Goal: Task Accomplishment & Management: Understand process/instructions

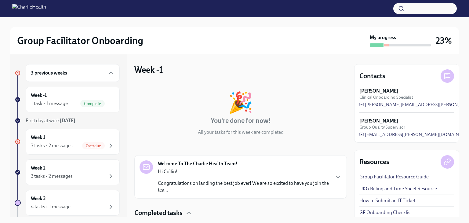
click at [181, 44] on div "Group Facilitator Onboarding" at bounding box center [192, 41] width 350 height 12
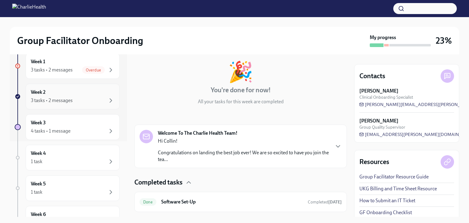
scroll to position [61, 0]
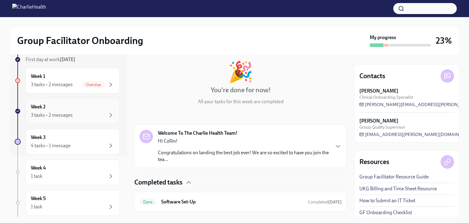
click at [71, 121] on div "Week 2 3 tasks • 2 messages" at bounding box center [73, 111] width 94 height 26
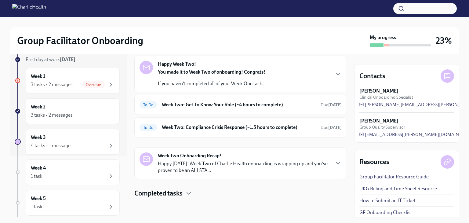
scroll to position [27, 0]
click at [254, 108] on div "To Do Week Two: Get To Know Your Role (~4 hours to complete) Due [DATE]" at bounding box center [241, 105] width 202 height 10
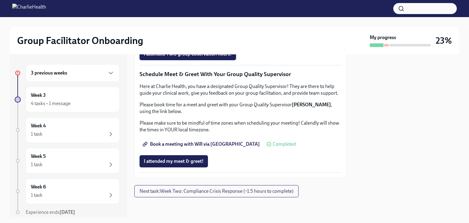
scroll to position [519, 0]
click at [207, 23] on span "Group Observation Instructions" at bounding box center [180, 20] width 73 height 6
click at [226, 40] on span "Complete this form to schedule your observations" at bounding box center [199, 37] width 111 height 6
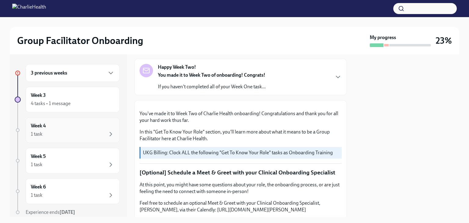
scroll to position [31, 0]
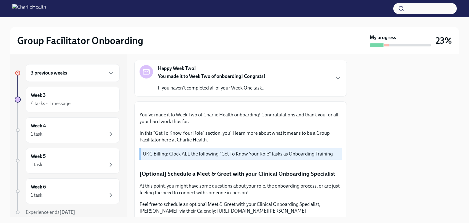
click at [103, 81] on div "3 previous weeks" at bounding box center [73, 73] width 94 height 18
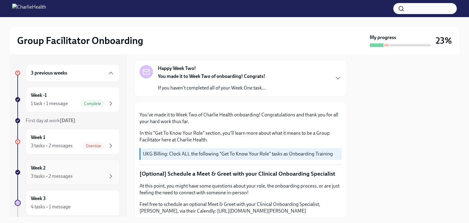
click at [81, 171] on div "Week 2 3 tasks • 2 messages" at bounding box center [73, 172] width 84 height 15
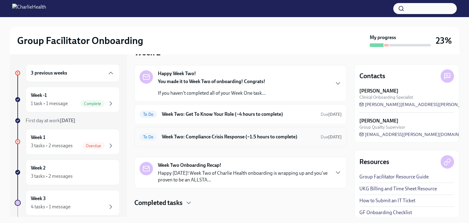
scroll to position [27, 0]
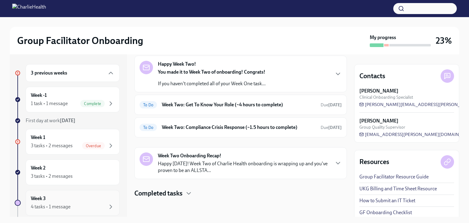
click at [66, 193] on div "Week 3 4 tasks • 1 message" at bounding box center [73, 203] width 94 height 26
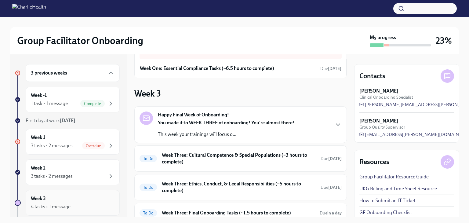
scroll to position [78, 0]
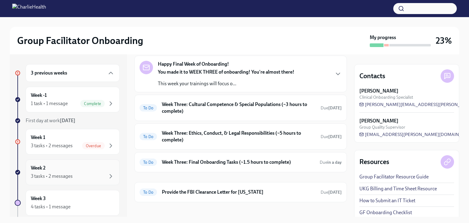
click at [80, 168] on div "Week 2 3 tasks • 2 messages" at bounding box center [73, 172] width 84 height 15
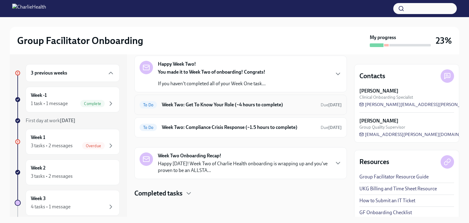
click at [233, 107] on h6 "Week Two: Get To Know Your Role (~4 hours to complete)" at bounding box center [239, 104] width 154 height 7
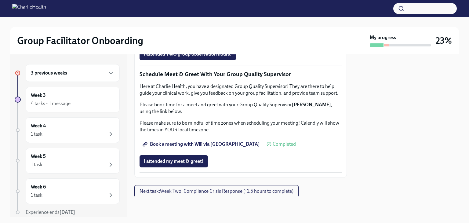
scroll to position [611, 0]
click at [221, 144] on span "Book a meeting with Will via [GEOGRAPHIC_DATA]" at bounding box center [202, 144] width 116 height 6
click at [255, 113] on p "Please book time for a meet and greet with your Group Quality Supervisor [PERSO…" at bounding box center [241, 107] width 202 height 13
click at [235, 193] on span "Next task : Week Two: Compliance Crisis Response (~1.5 hours to complete)" at bounding box center [217, 191] width 154 height 6
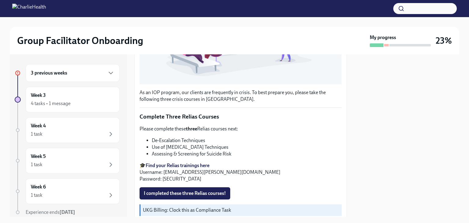
scroll to position [228, 0]
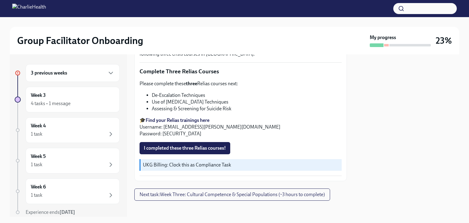
click at [81, 81] on div "3 previous weeks" at bounding box center [73, 73] width 94 height 18
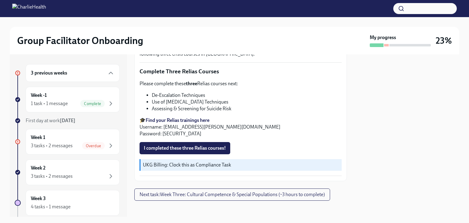
click at [84, 77] on div "3 previous weeks" at bounding box center [73, 73] width 94 height 18
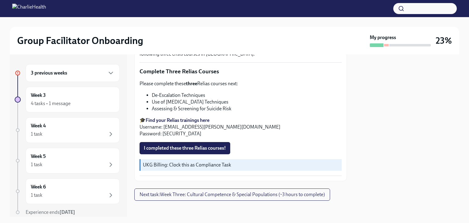
click at [84, 77] on div "3 previous weeks" at bounding box center [73, 73] width 94 height 18
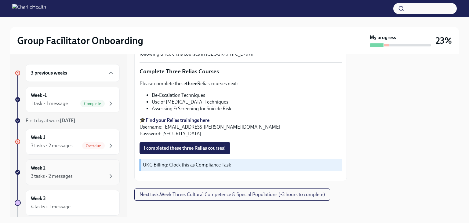
click at [63, 166] on div "Week 2 3 tasks • 2 messages" at bounding box center [73, 172] width 84 height 15
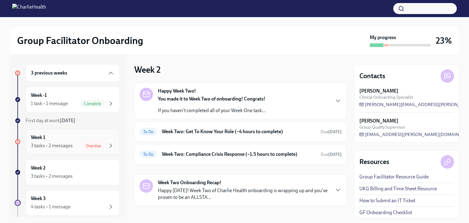
click at [88, 138] on div "Week 1 3 tasks • 2 messages Overdue" at bounding box center [73, 141] width 84 height 15
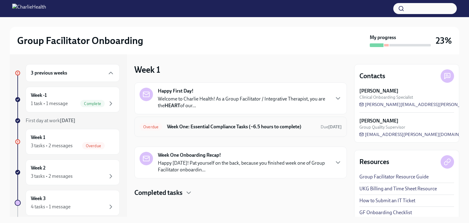
click at [203, 122] on div "Overdue Week One: Essential Compliance Tasks (~6.5 hours to complete) Due [DATE]" at bounding box center [241, 127] width 202 height 10
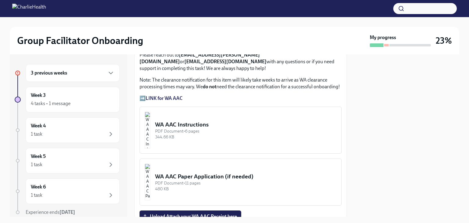
scroll to position [486, 0]
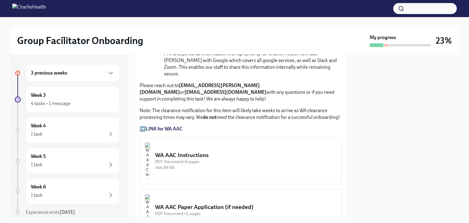
click at [167, 126] on strong "LINK for WA AAC" at bounding box center [164, 129] width 37 height 6
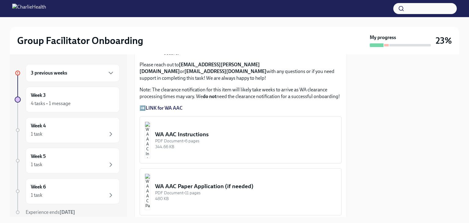
scroll to position [517, 0]
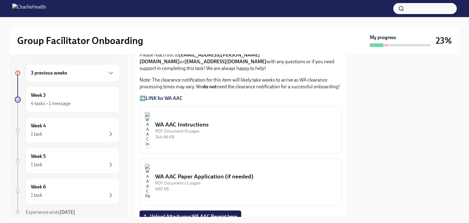
click at [150, 113] on img "button" at bounding box center [147, 130] width 5 height 37
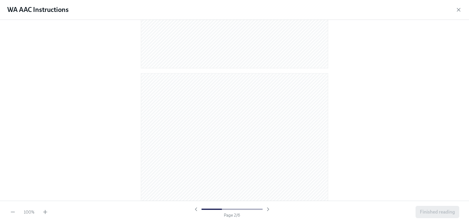
scroll to position [214, 0]
click at [392, 78] on div at bounding box center [234, 110] width 469 height 181
click at [458, 14] on div "WA AAC Instructions" at bounding box center [234, 10] width 469 height 20
click at [458, 10] on icon "button" at bounding box center [459, 10] width 6 height 6
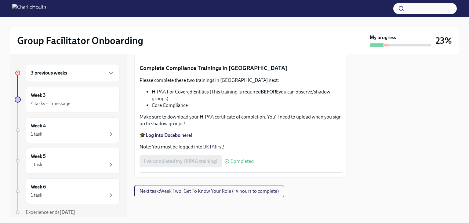
scroll to position [1464, 0]
click at [61, 102] on div "4 tasks • 1 message" at bounding box center [51, 103] width 40 height 7
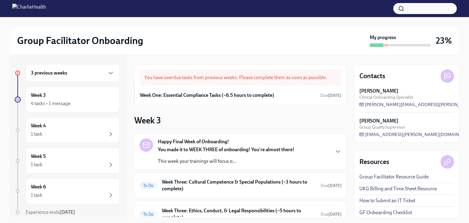
click at [51, 75] on h6 "3 previous weeks" at bounding box center [49, 73] width 36 height 7
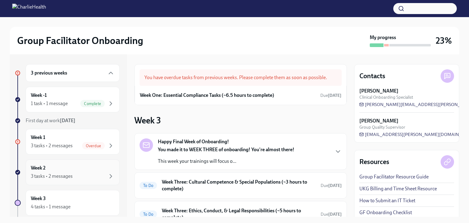
click at [60, 162] on div "Week 2 3 tasks • 2 messages" at bounding box center [73, 172] width 94 height 26
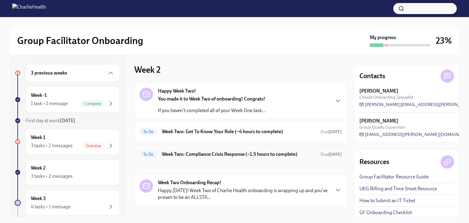
click at [221, 158] on div "To Do Week Two: Compliance Crisis Response (~1.5 hours to complete) Due [DATE]" at bounding box center [241, 154] width 202 height 10
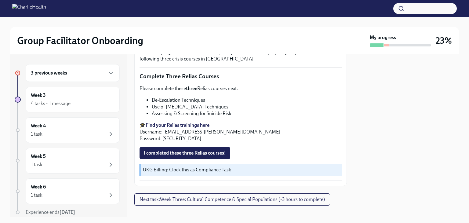
scroll to position [223, 0]
